Goal: Task Accomplishment & Management: Use online tool/utility

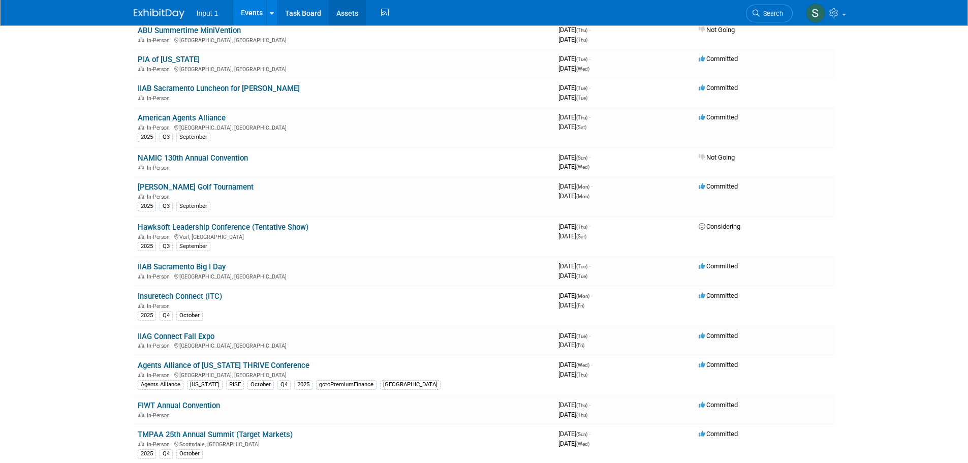
click at [345, 12] on link "Assets" at bounding box center [347, 12] width 37 height 25
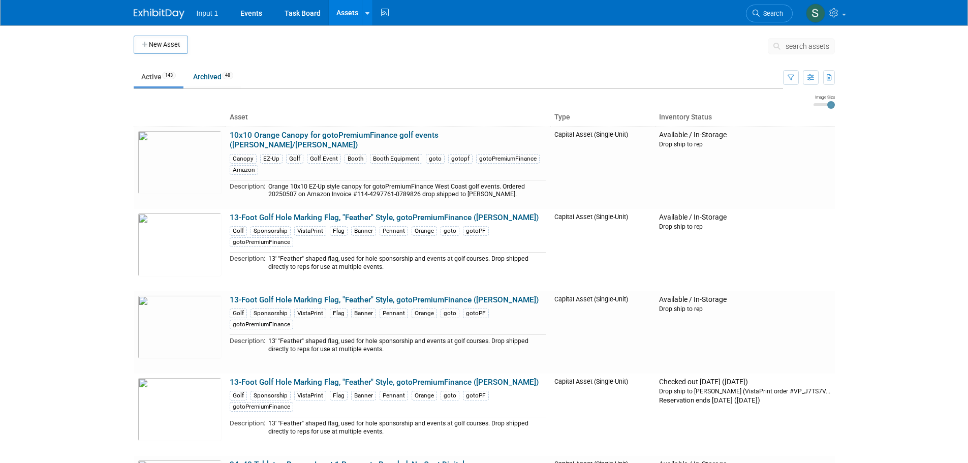
click at [786, 47] on span "search assets" at bounding box center [807, 46] width 44 height 8
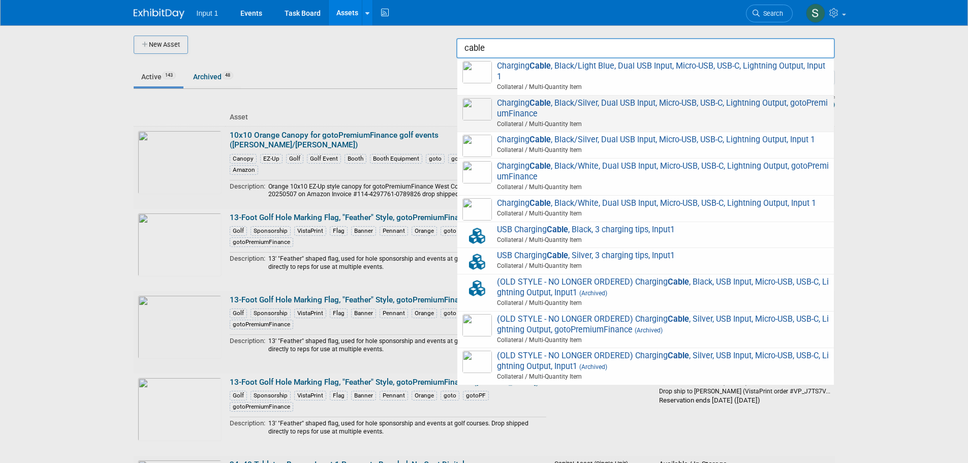
click at [562, 108] on span "Charging Cable , Black/Silver, Dual USB Input, Micro-USB, USB-C, Lightning Outp…" at bounding box center [645, 113] width 366 height 31
type input "Charging Cable, Black/Silver, Dual USB Input, Micro-USB, USB-C, Lightning Outpu…"
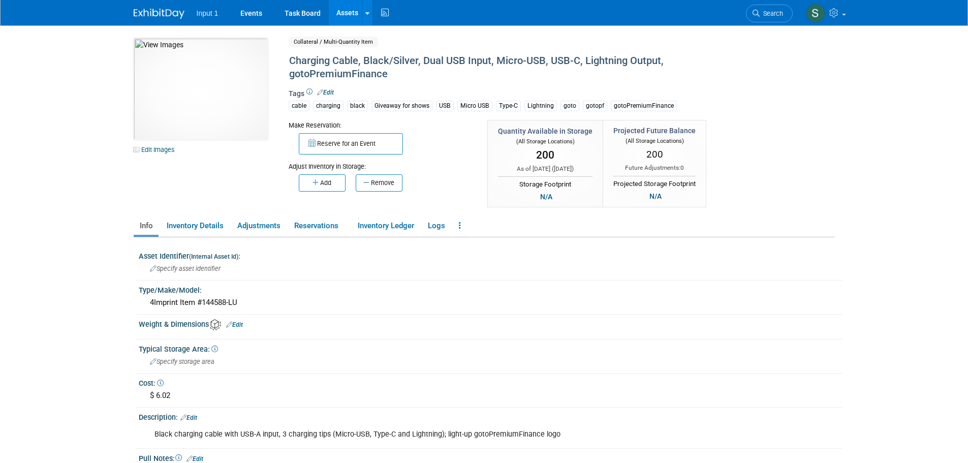
click at [851, 204] on body "Input 1 Events Task Board Assets New Asset Search Assets" at bounding box center [484, 231] width 968 height 463
